Goal: Register for event/course

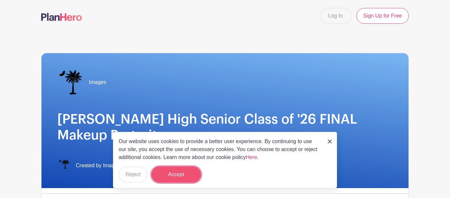
click at [179, 171] on button "Accept" at bounding box center [176, 174] width 49 height 16
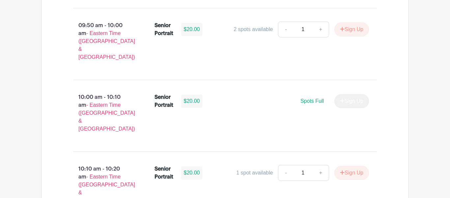
scroll to position [837, 0]
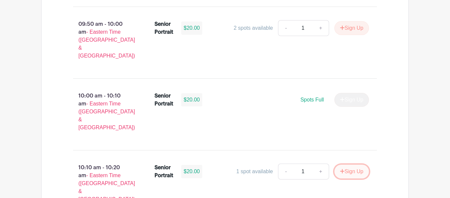
click at [348, 164] on button "Sign Up" at bounding box center [352, 171] width 35 height 14
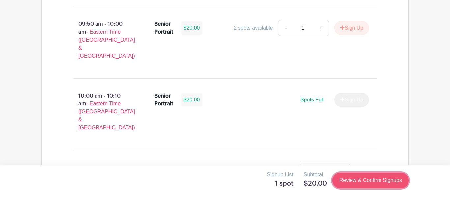
click at [362, 183] on link "Review & Confirm Signups" at bounding box center [371, 180] width 77 height 16
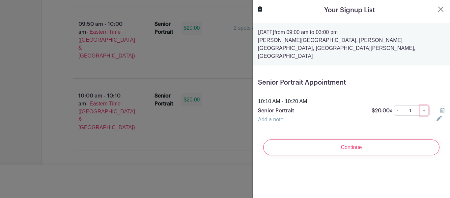
click at [425, 105] on link "+" at bounding box center [425, 110] width 8 height 10
click at [442, 8] on button "Close" at bounding box center [441, 9] width 8 height 8
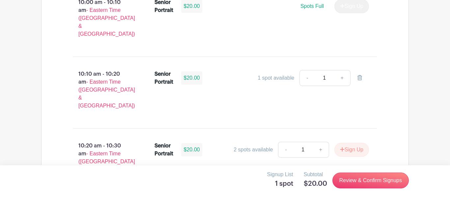
scroll to position [931, 0]
type input "2"
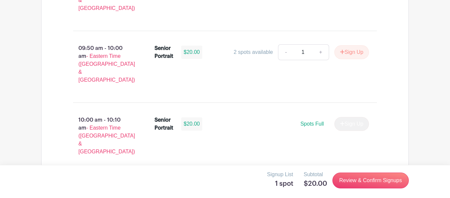
scroll to position [814, 0]
click at [357, 187] on link at bounding box center [360, 195] width 18 height 16
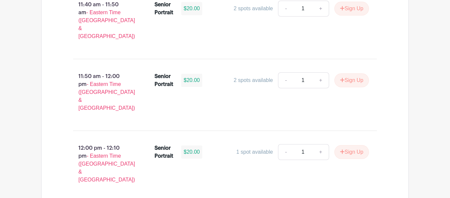
scroll to position [1641, 0]
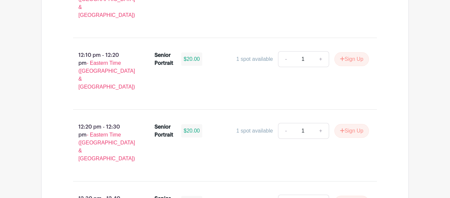
scroll to position [1809, 0]
type input "2"
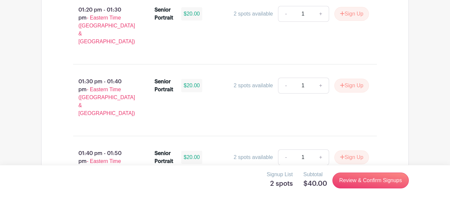
scroll to position [2356, 0]
